Goal: Check status: Check status

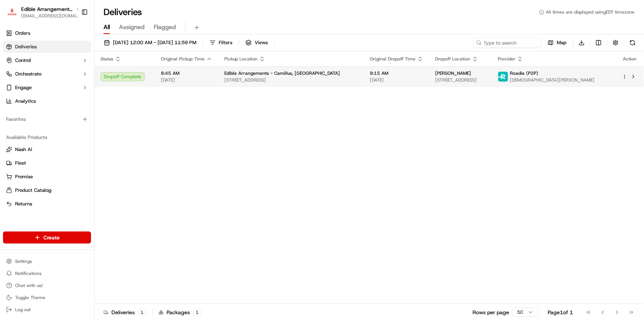
click at [127, 78] on div "Dropoff Complete" at bounding box center [125, 76] width 48 height 9
